Goal: Transaction & Acquisition: Download file/media

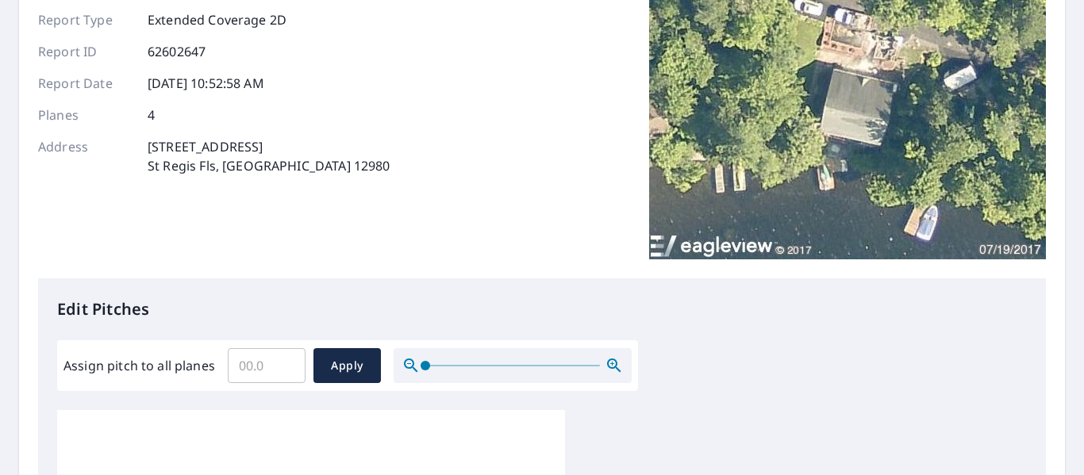
scroll to position [146, 0]
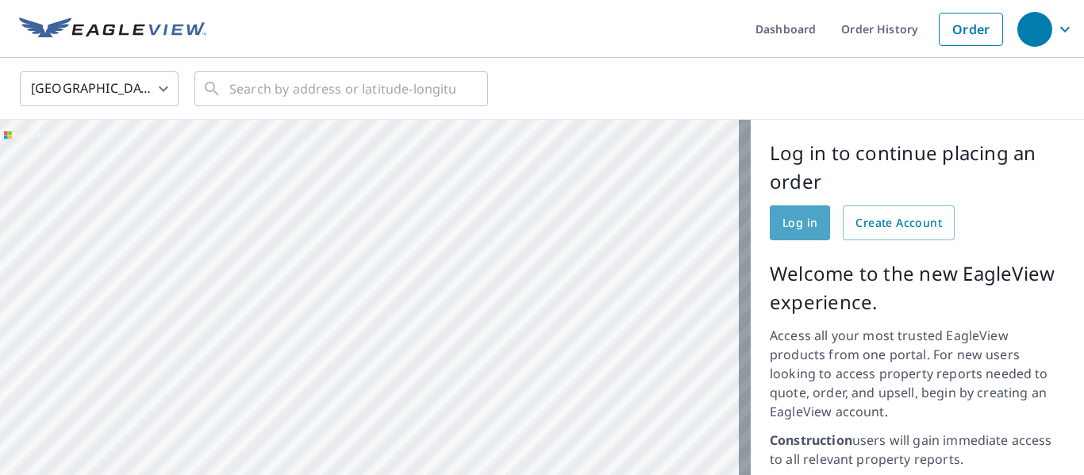
click at [791, 223] on span "Log in" at bounding box center [799, 223] width 35 height 20
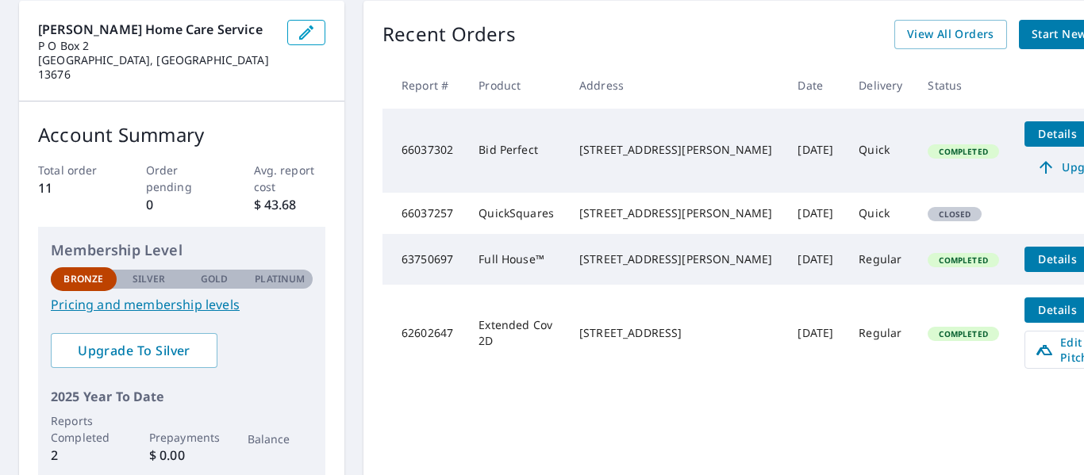
scroll to position [238, 0]
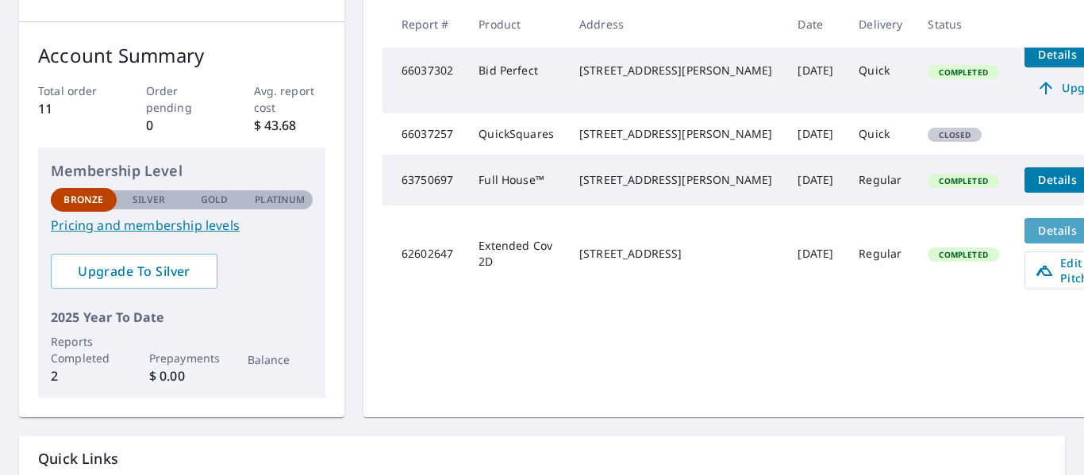
click at [1034, 238] on span "Details" at bounding box center [1058, 230] width 48 height 15
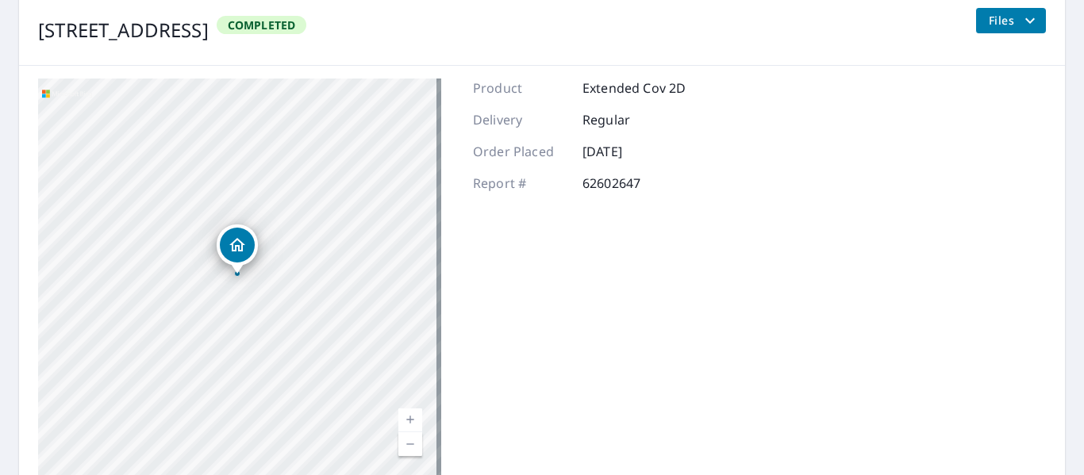
scroll to position [238, 0]
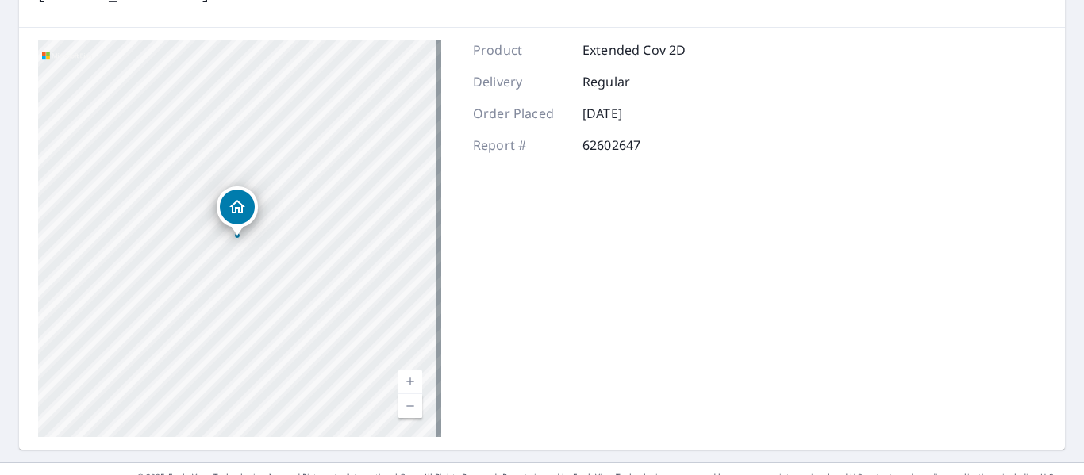
click at [237, 237] on div at bounding box center [237, 235] width 6 height 6
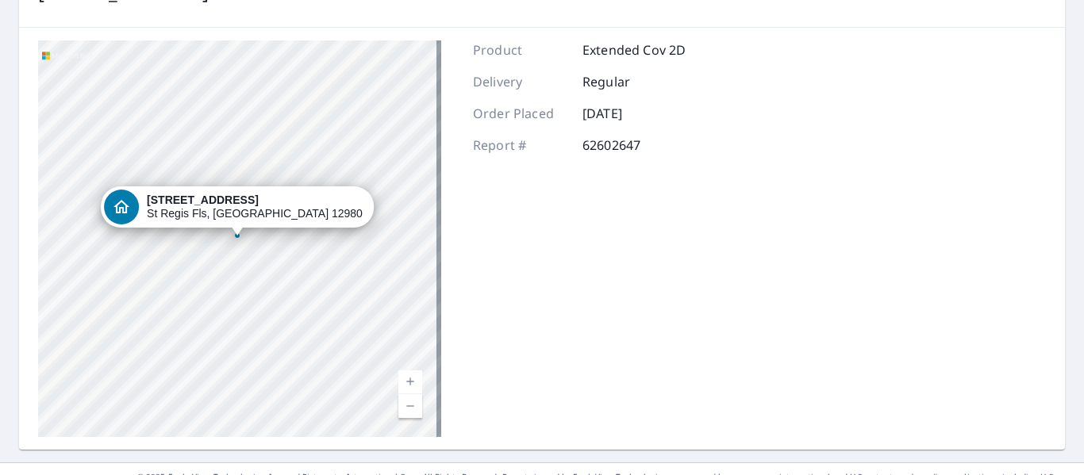
click at [625, 285] on div "Product Extended Cov 2D Delivery Regular Order Placed [DATE] Report # 62602647" at bounding box center [579, 238] width 213 height 397
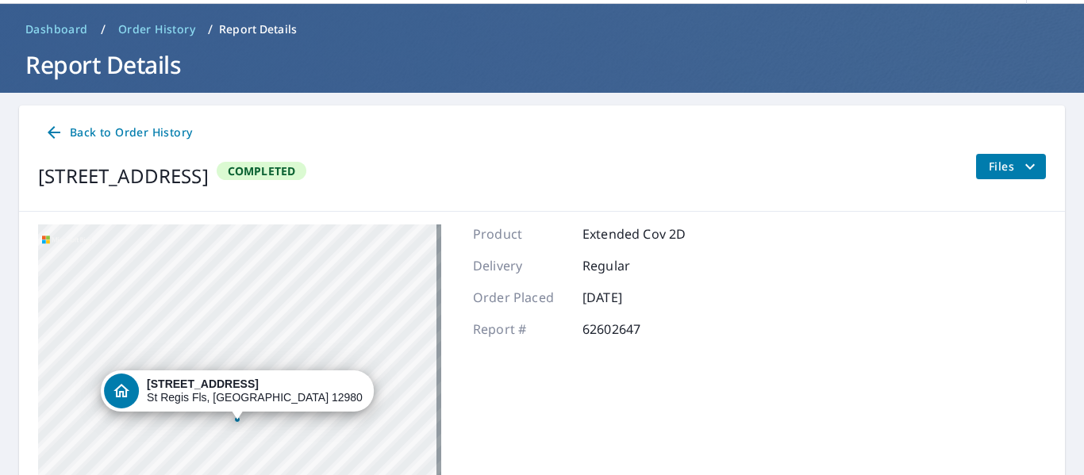
scroll to position [0, 0]
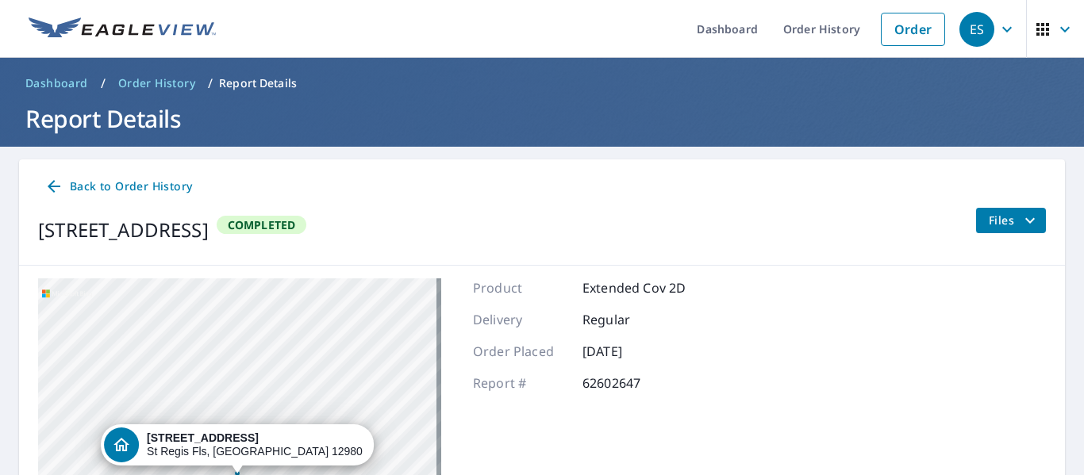
click at [997, 219] on span "Files" at bounding box center [1014, 220] width 51 height 19
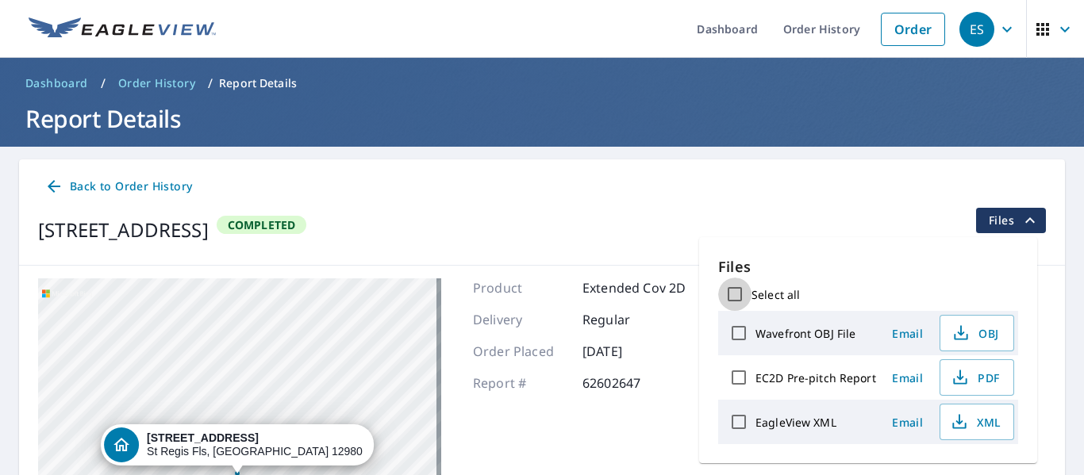
click at [734, 290] on input "Select all" at bounding box center [734, 294] width 33 height 33
checkbox input "true"
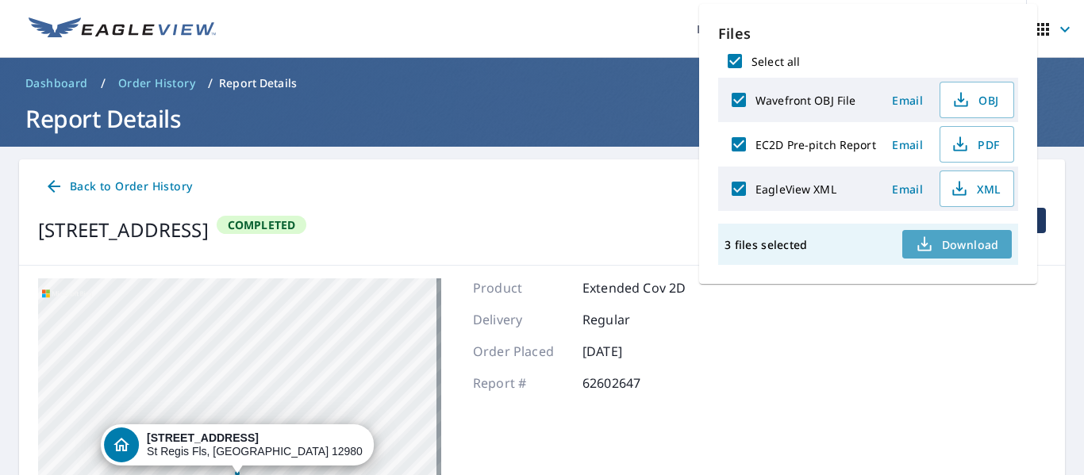
click at [954, 241] on span "Download" at bounding box center [957, 244] width 84 height 19
click at [945, 240] on span "Download" at bounding box center [957, 244] width 84 height 19
click at [305, 225] on span "Completed" at bounding box center [261, 224] width 87 height 15
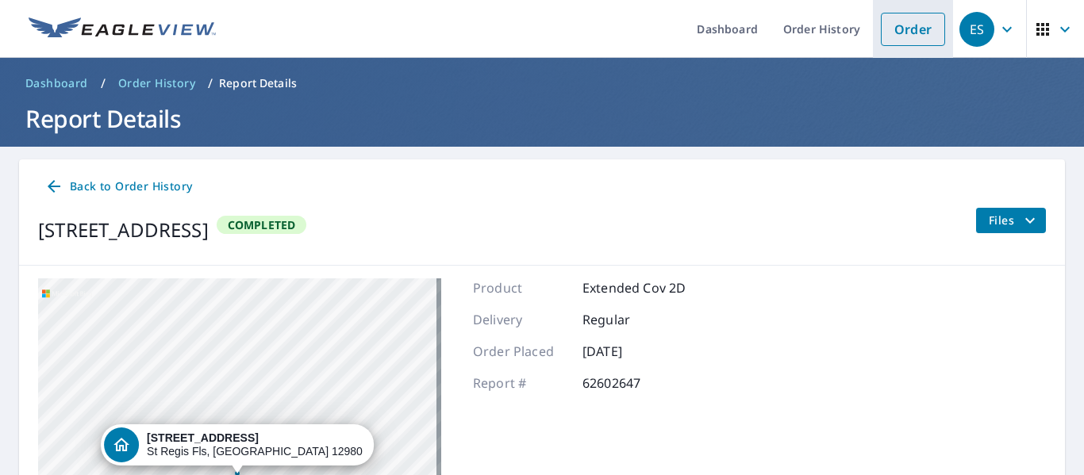
drag, startPoint x: 906, startPoint y: 29, endPoint x: 881, endPoint y: 33, distance: 24.9
click at [904, 29] on link "Order" at bounding box center [913, 29] width 64 height 33
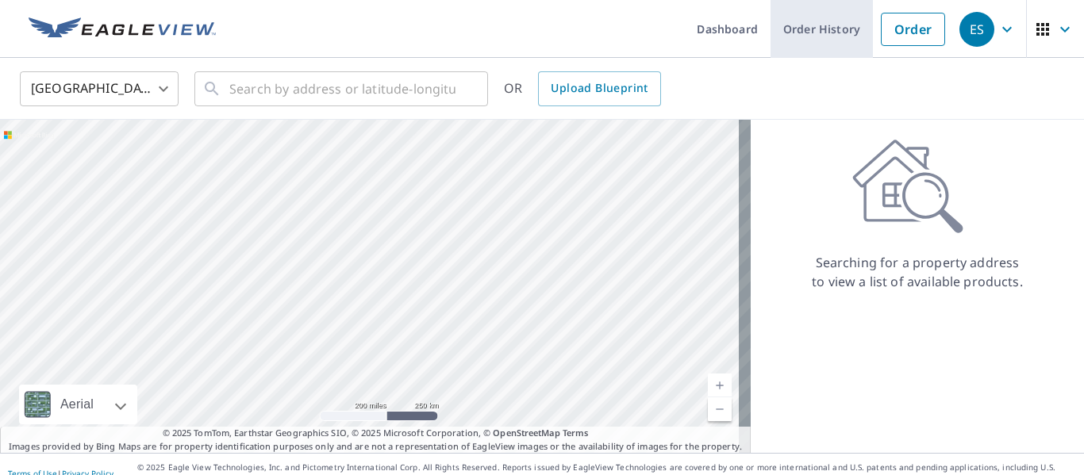
click at [804, 23] on link "Order History" at bounding box center [821, 29] width 102 height 58
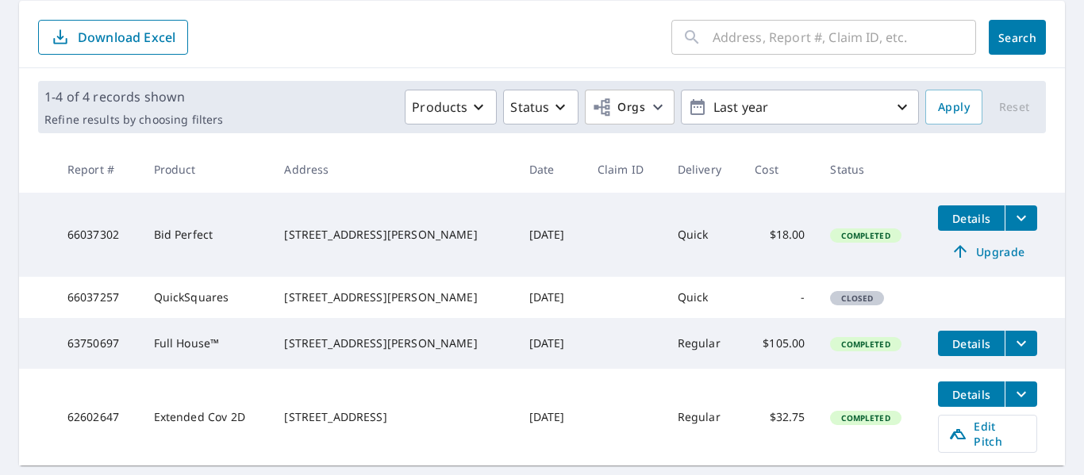
scroll to position [213, 0]
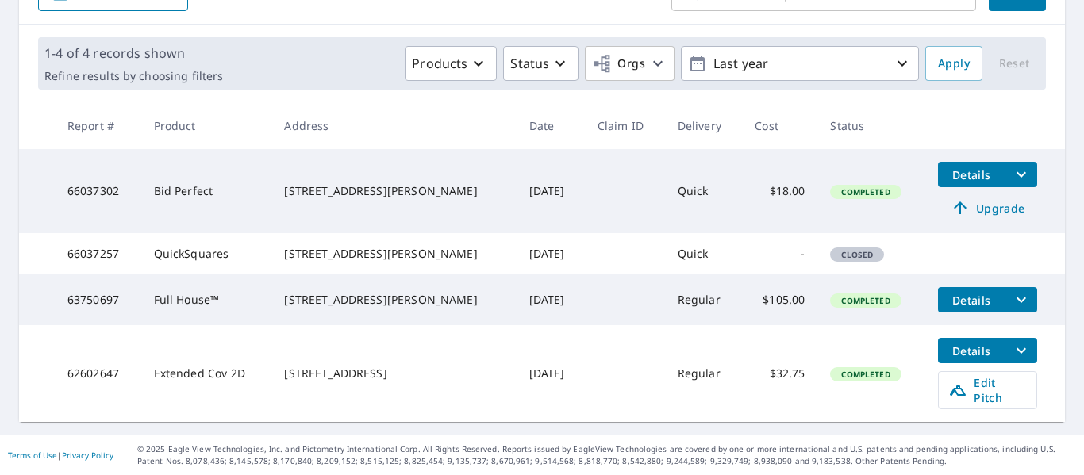
click at [960, 359] on span "Details" at bounding box center [971, 351] width 48 height 15
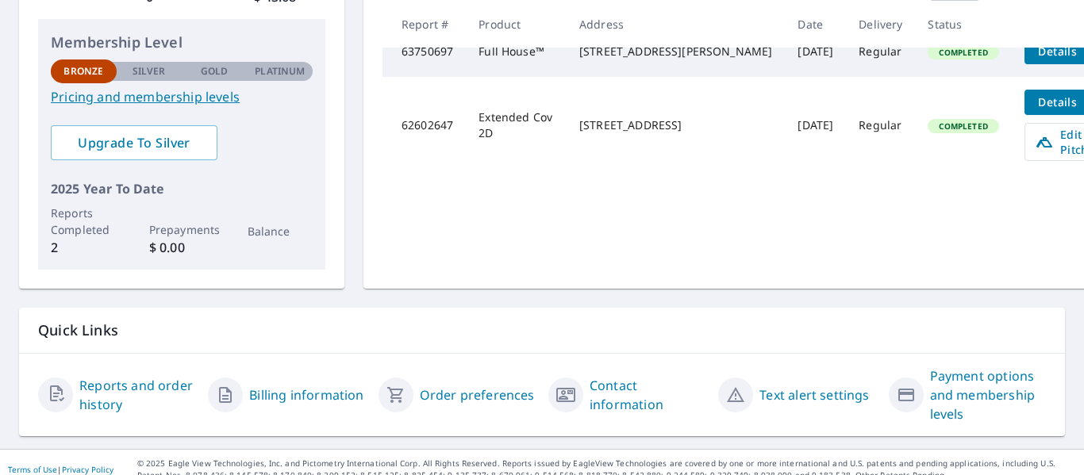
scroll to position [287, 0]
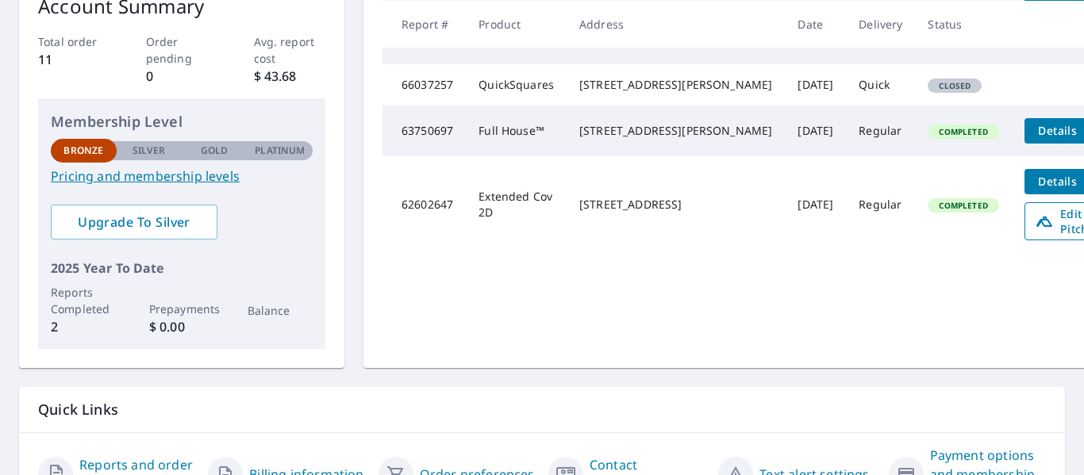
click at [1035, 236] on span "Edit Pitch" at bounding box center [1074, 221] width 79 height 30
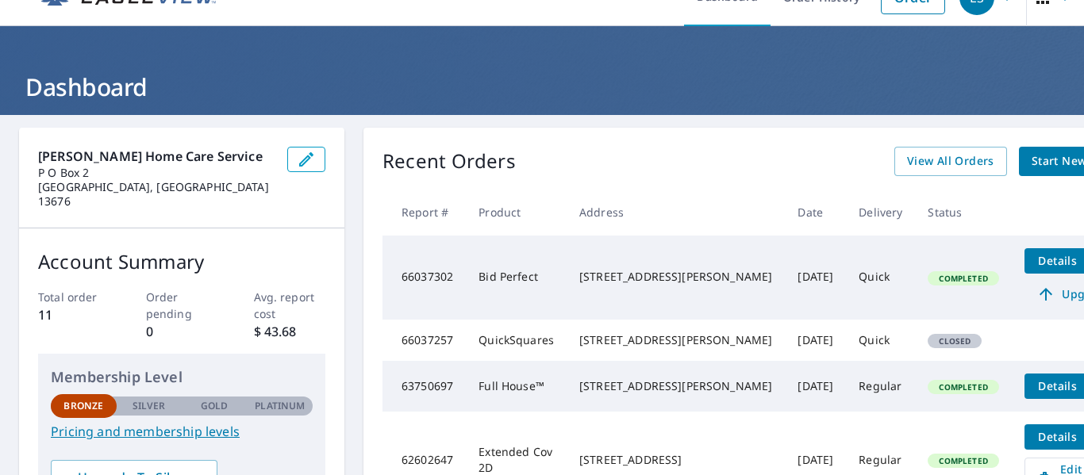
scroll to position [0, 0]
